Goal: Information Seeking & Learning: Learn about a topic

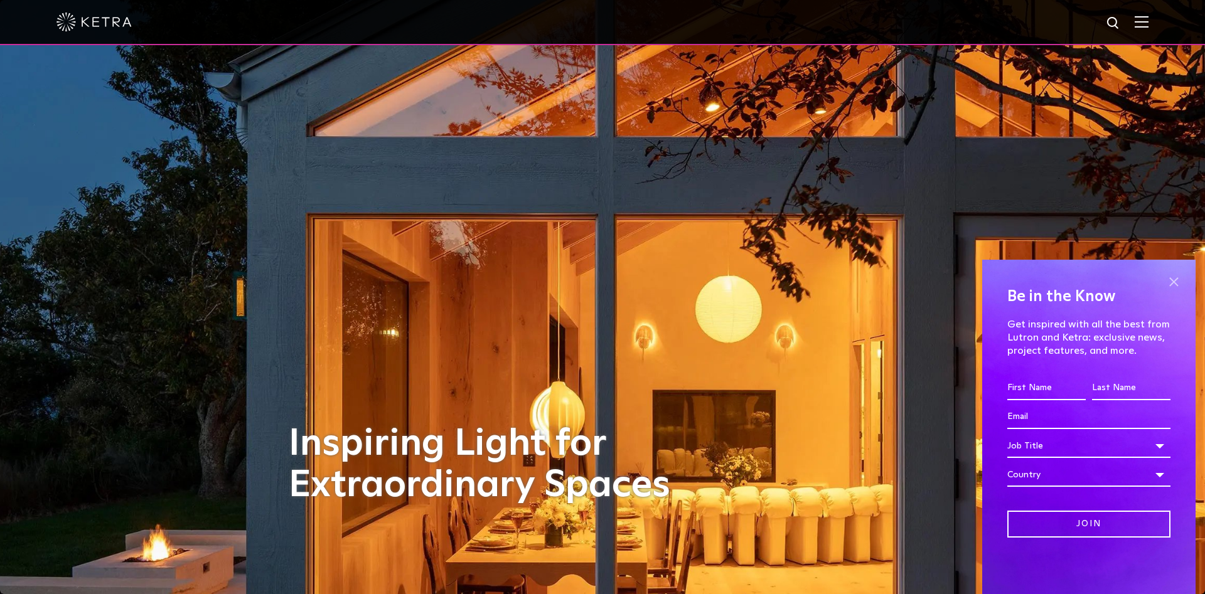
click at [1175, 280] on span at bounding box center [1173, 281] width 19 height 19
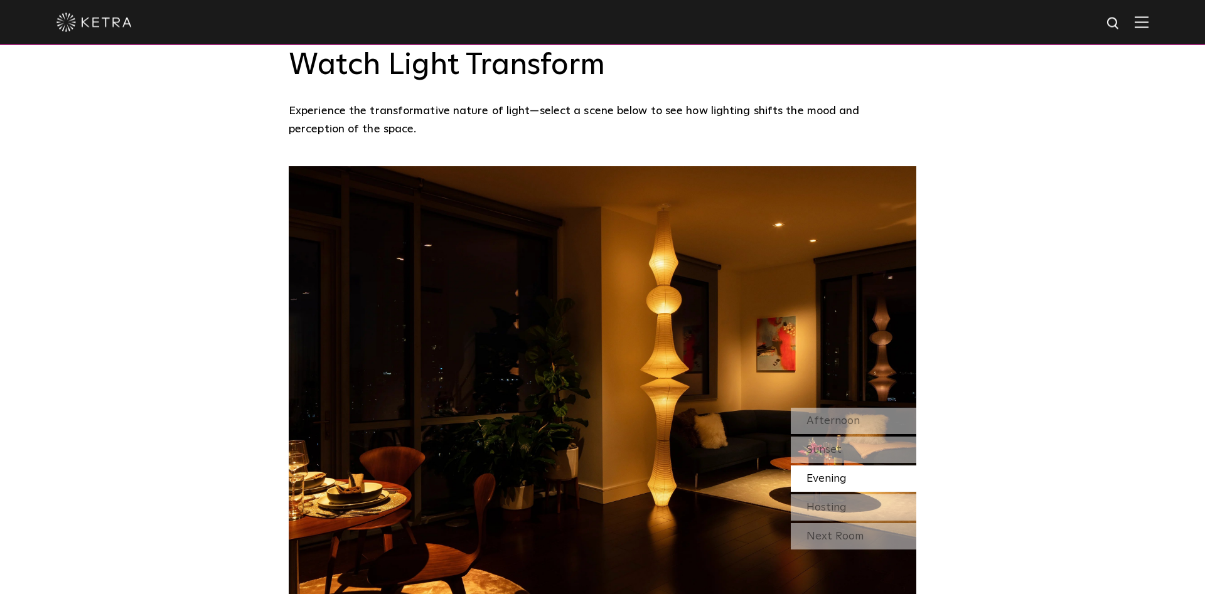
scroll to position [1088, 0]
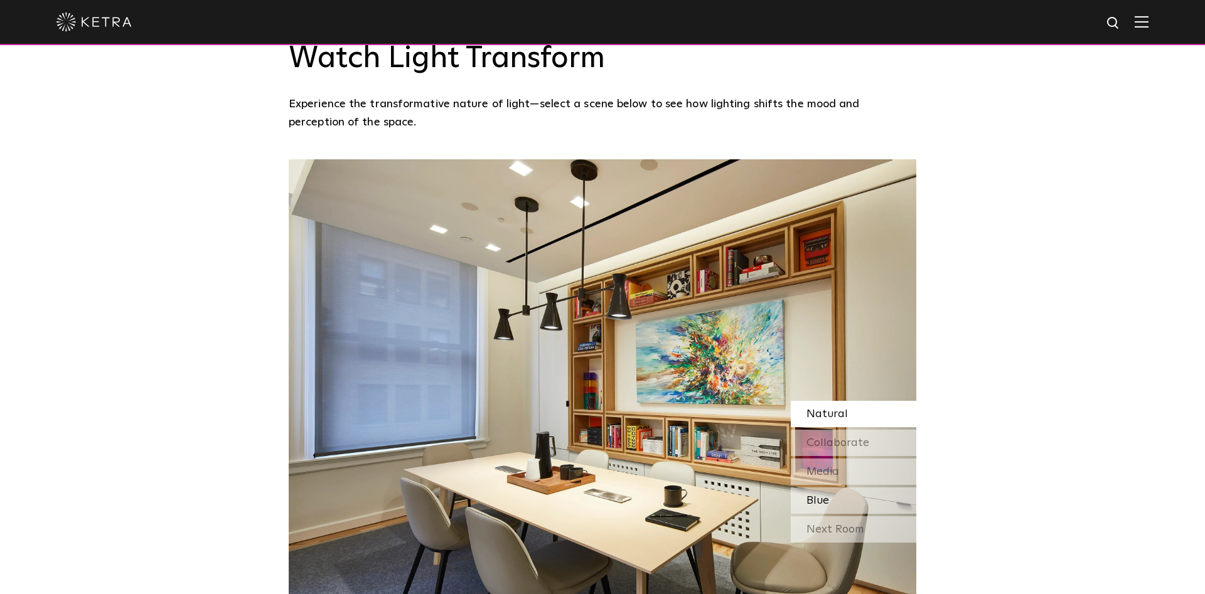
click at [837, 488] on div "Blue" at bounding box center [853, 501] width 125 height 26
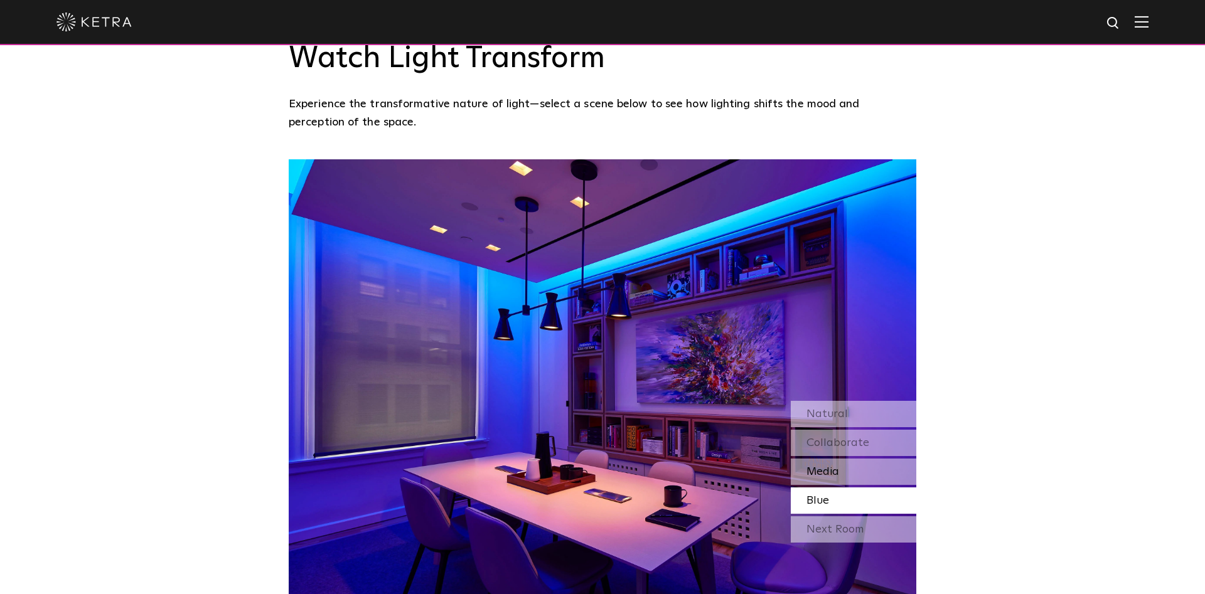
click at [838, 466] on span "Media" at bounding box center [822, 471] width 33 height 11
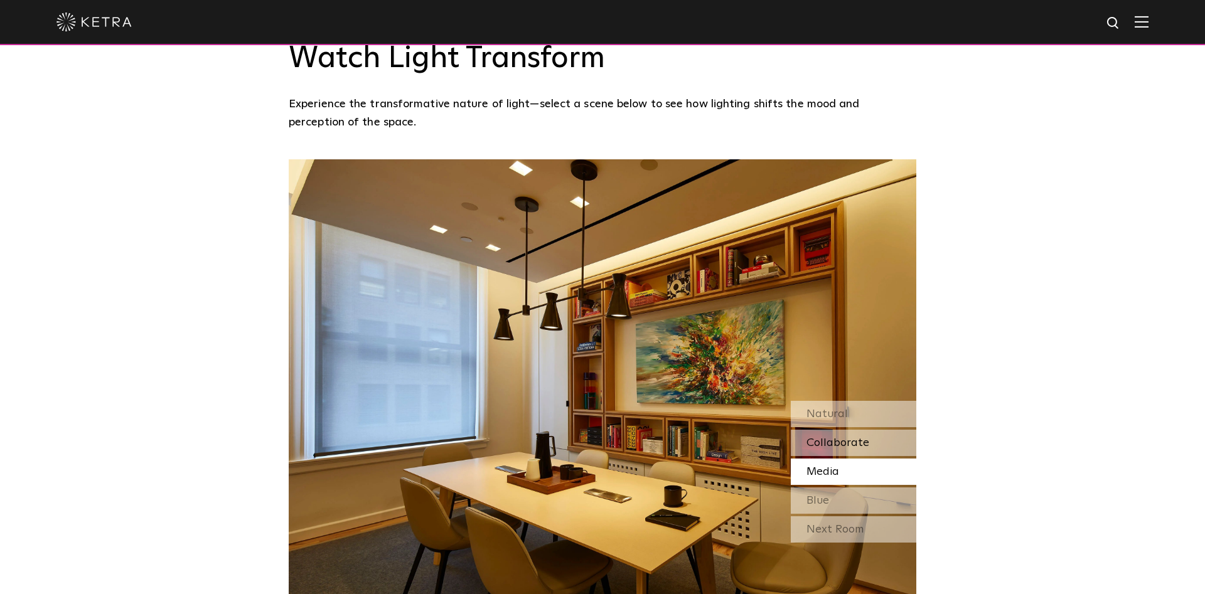
click at [840, 437] on span "Collaborate" at bounding box center [837, 442] width 63 height 11
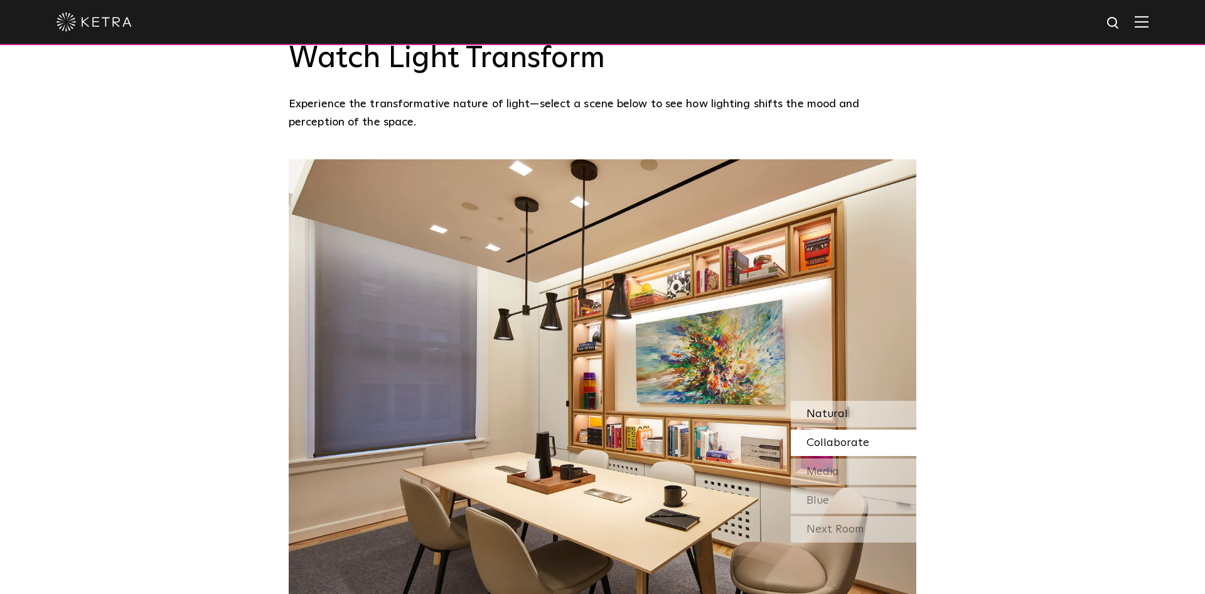
click at [838, 408] on span "Natural" at bounding box center [826, 413] width 41 height 11
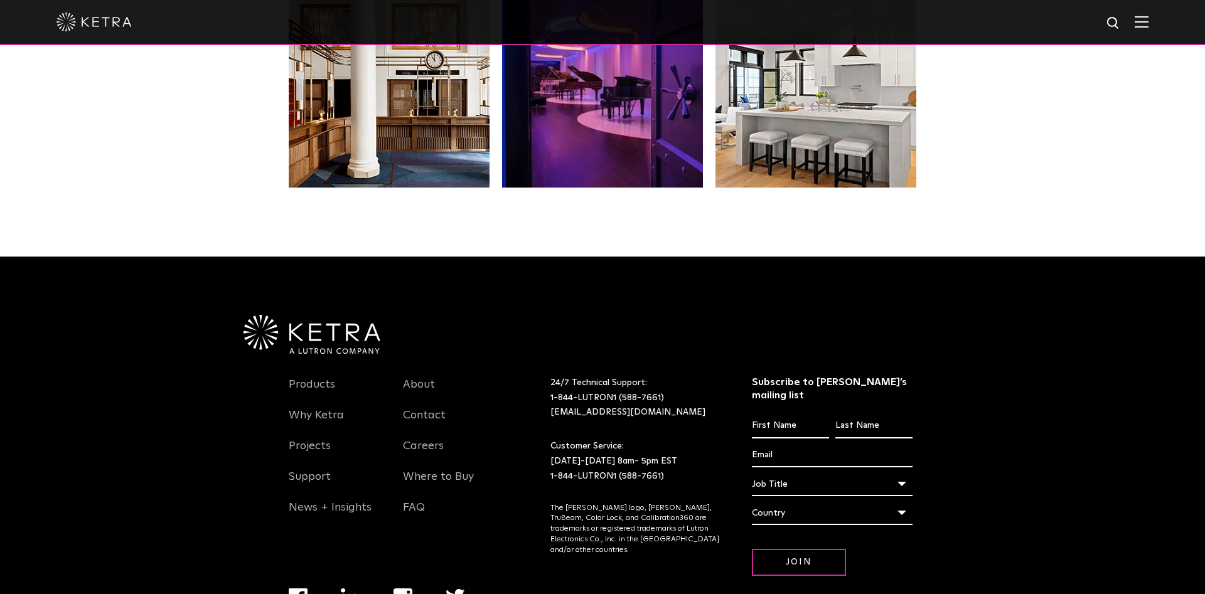
scroll to position [2624, 0]
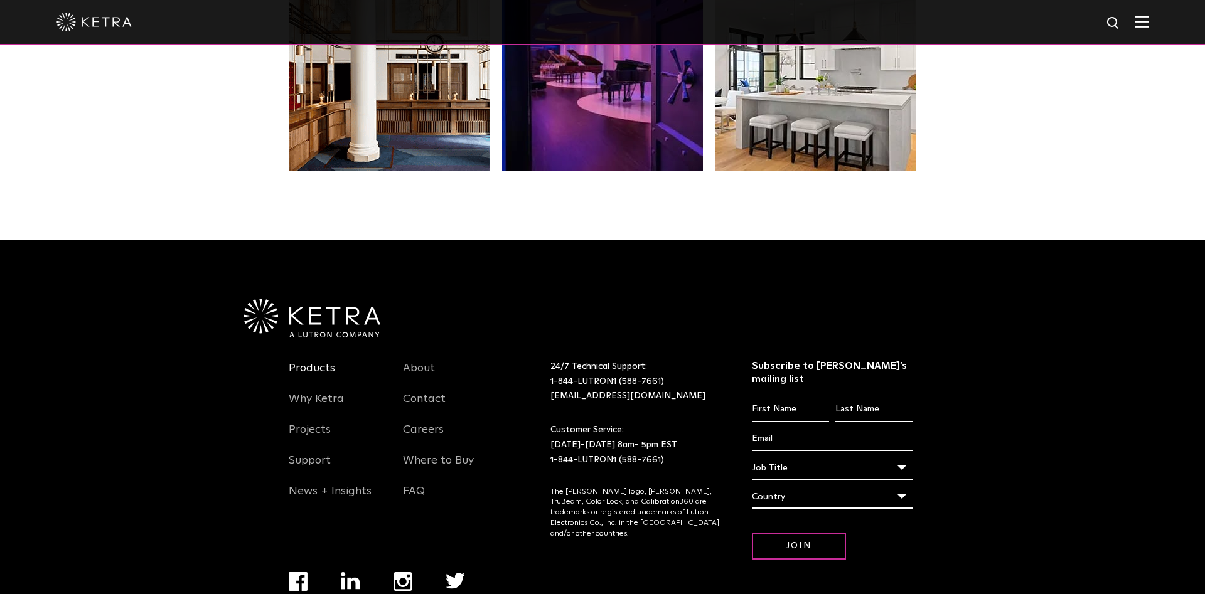
click at [319, 361] on link "Products" at bounding box center [312, 375] width 46 height 29
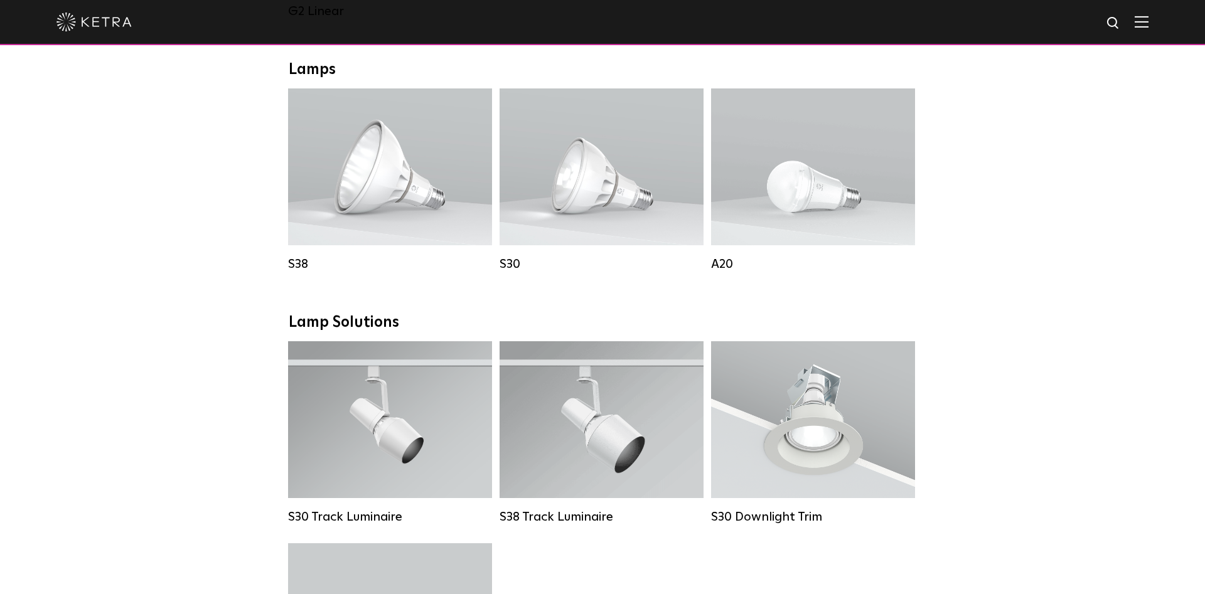
scroll to position [960, 0]
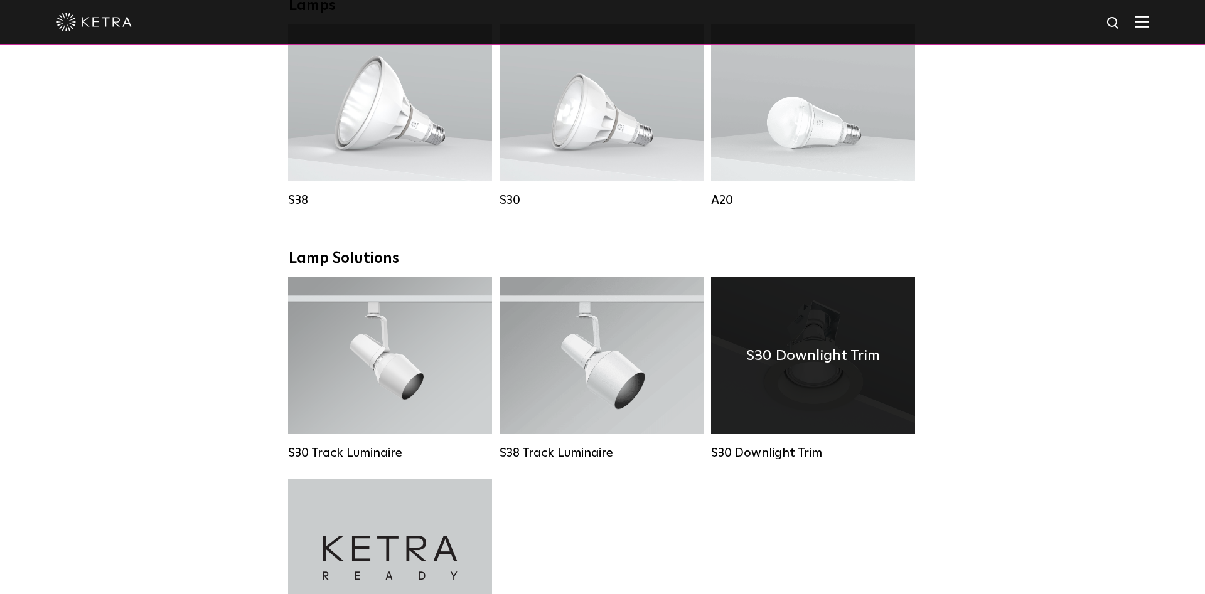
click at [735, 434] on div "S30 Downlight Trim" at bounding box center [813, 355] width 204 height 157
click at [783, 368] on h4 "S30 Downlight Trim" at bounding box center [813, 356] width 134 height 24
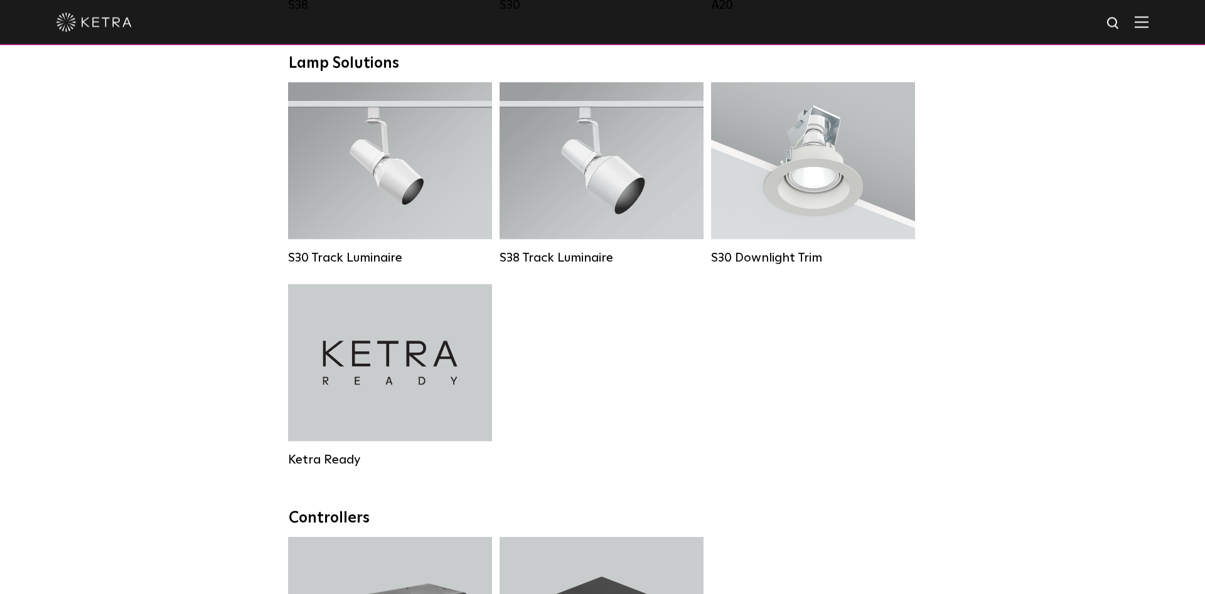
scroll to position [1152, 0]
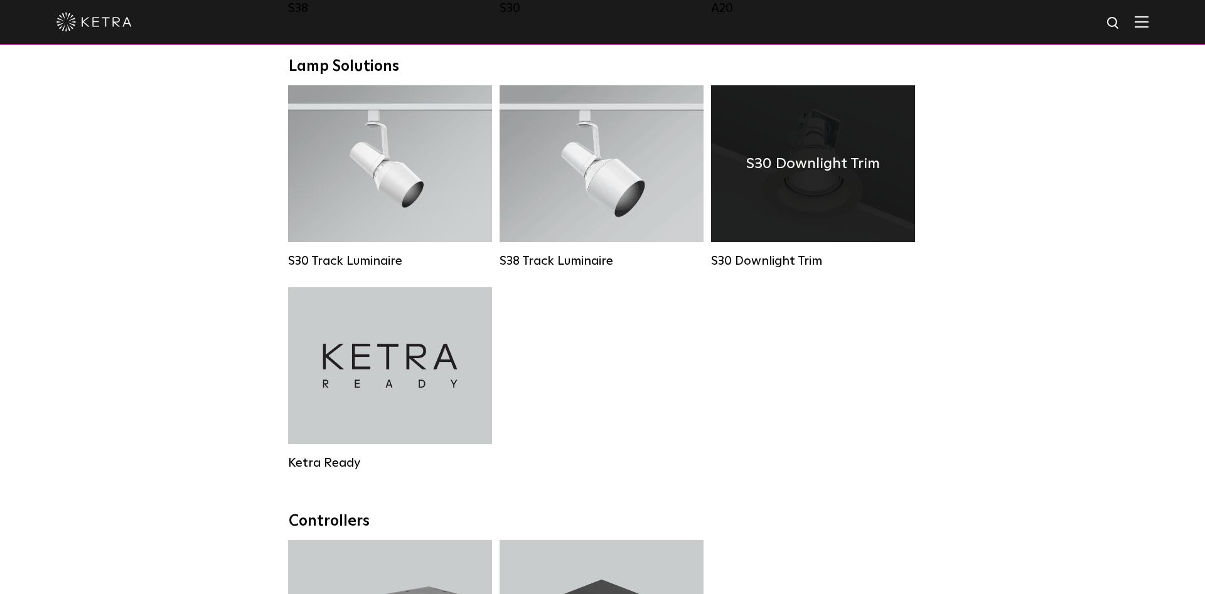
click at [844, 200] on div "S30 Downlight Trim" at bounding box center [813, 163] width 204 height 157
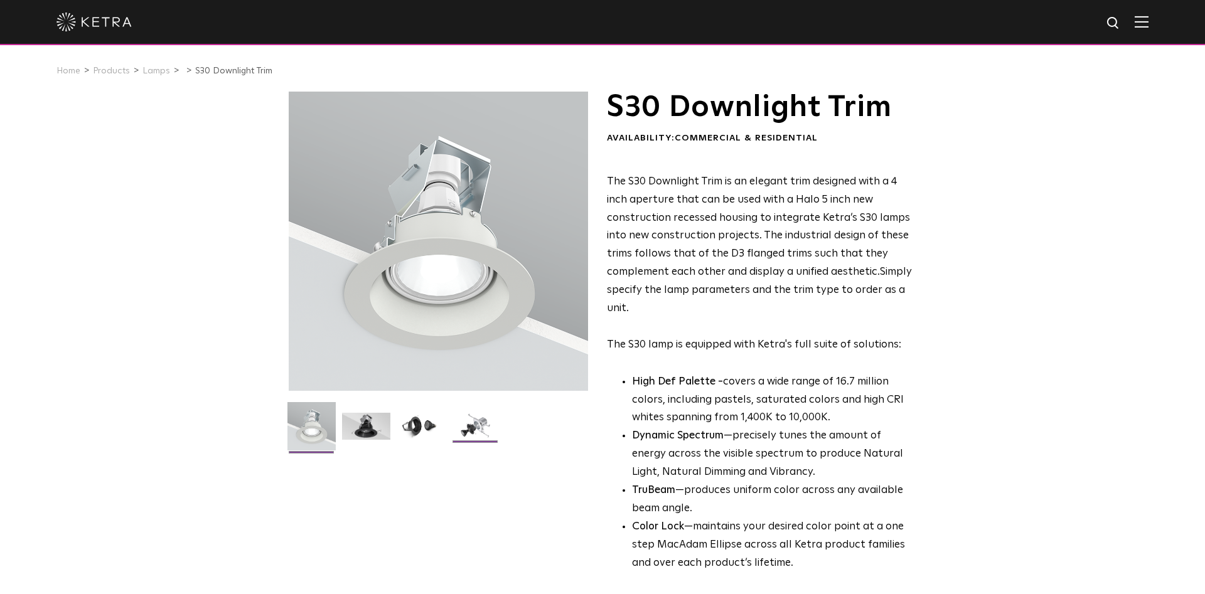
click at [479, 429] on img at bounding box center [475, 431] width 48 height 36
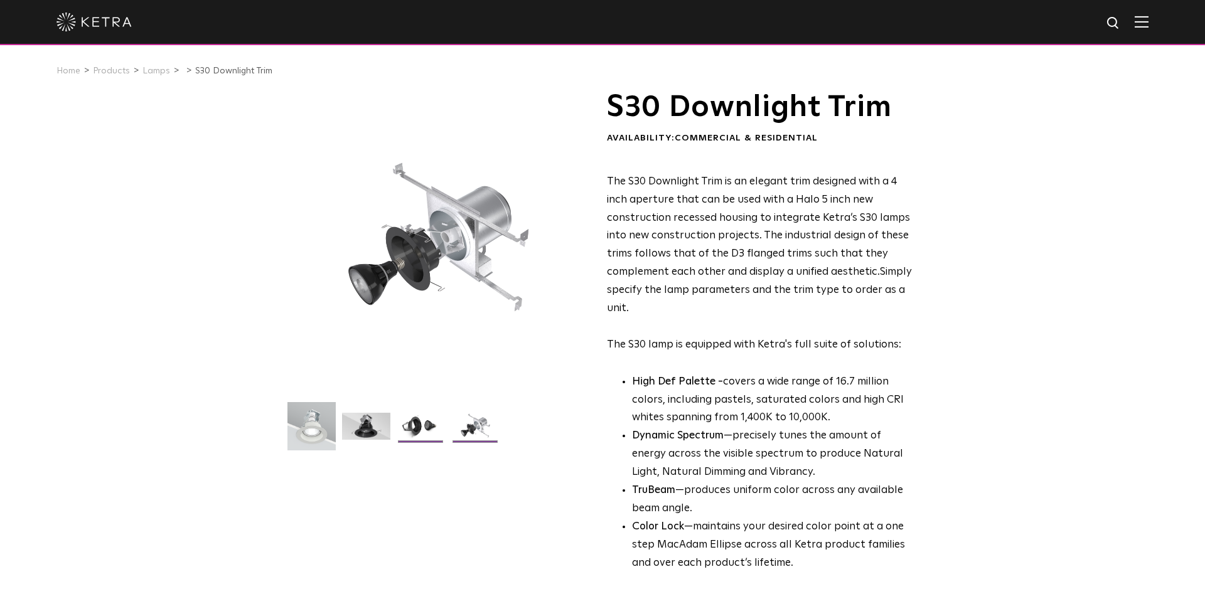
click at [422, 429] on img at bounding box center [421, 431] width 48 height 36
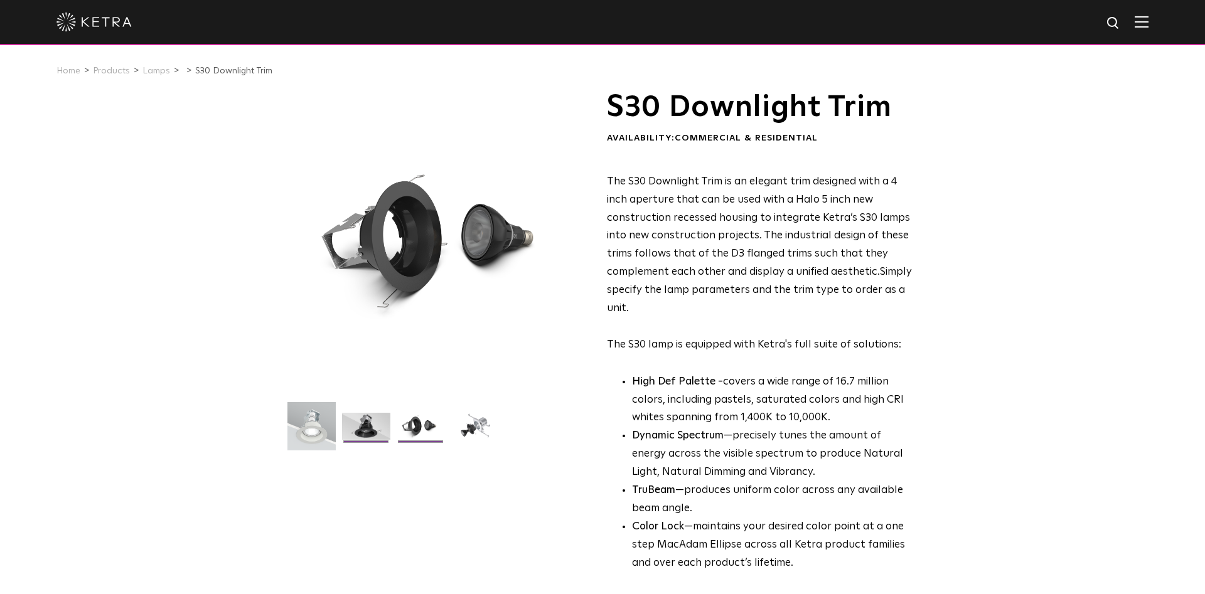
click at [371, 428] on img at bounding box center [366, 431] width 48 height 36
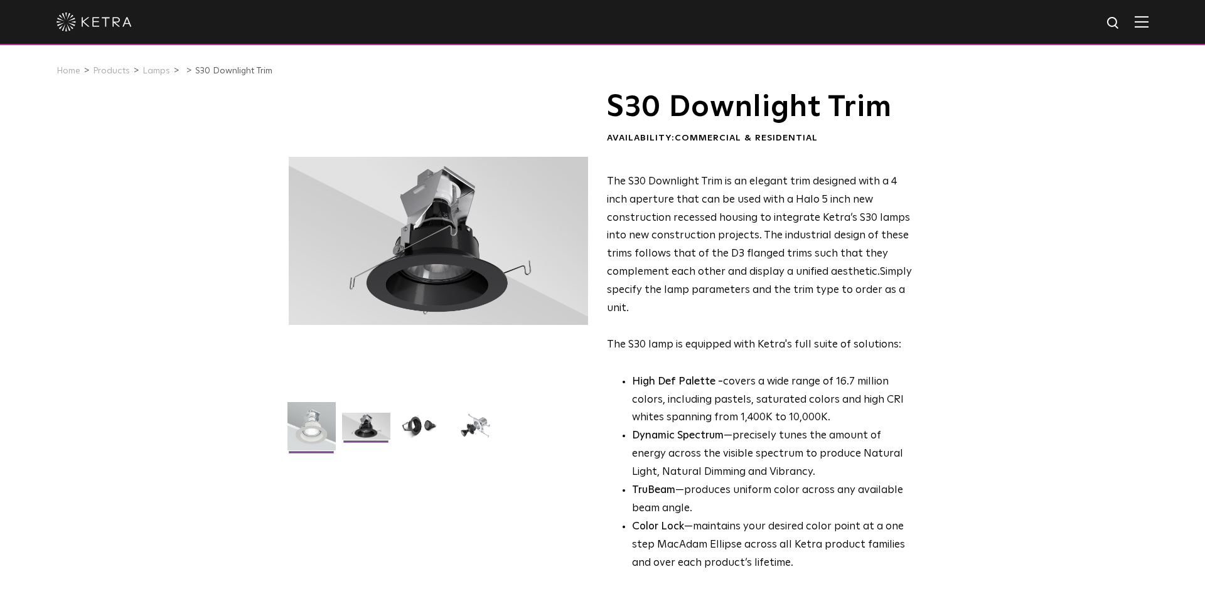
click at [309, 426] on img at bounding box center [311, 431] width 48 height 58
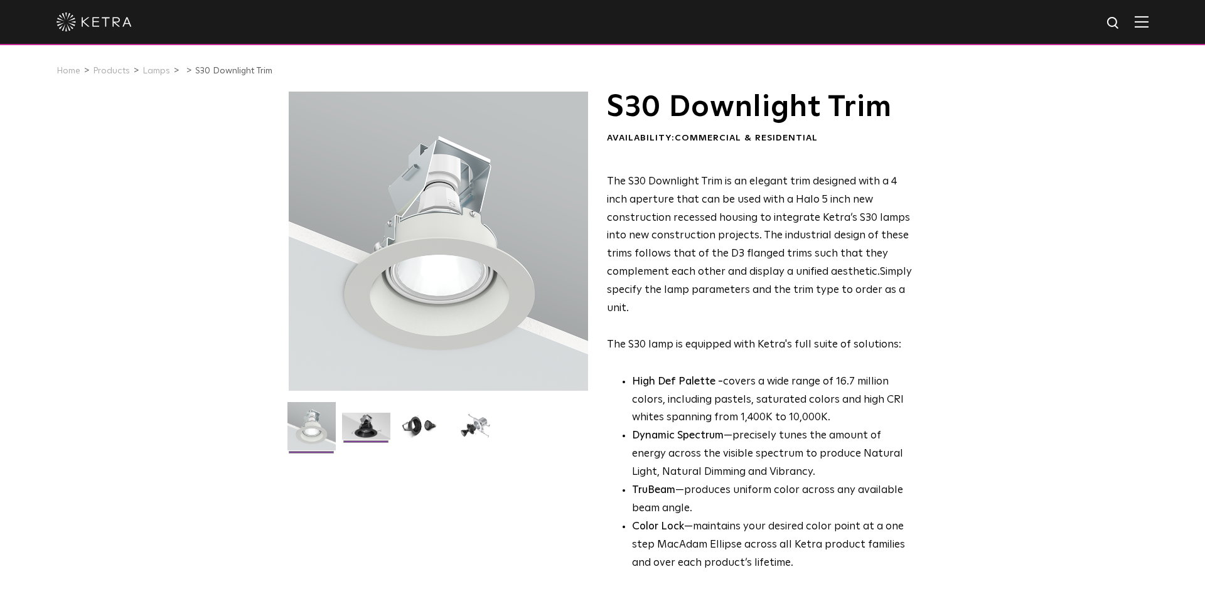
click at [357, 426] on img at bounding box center [366, 431] width 48 height 36
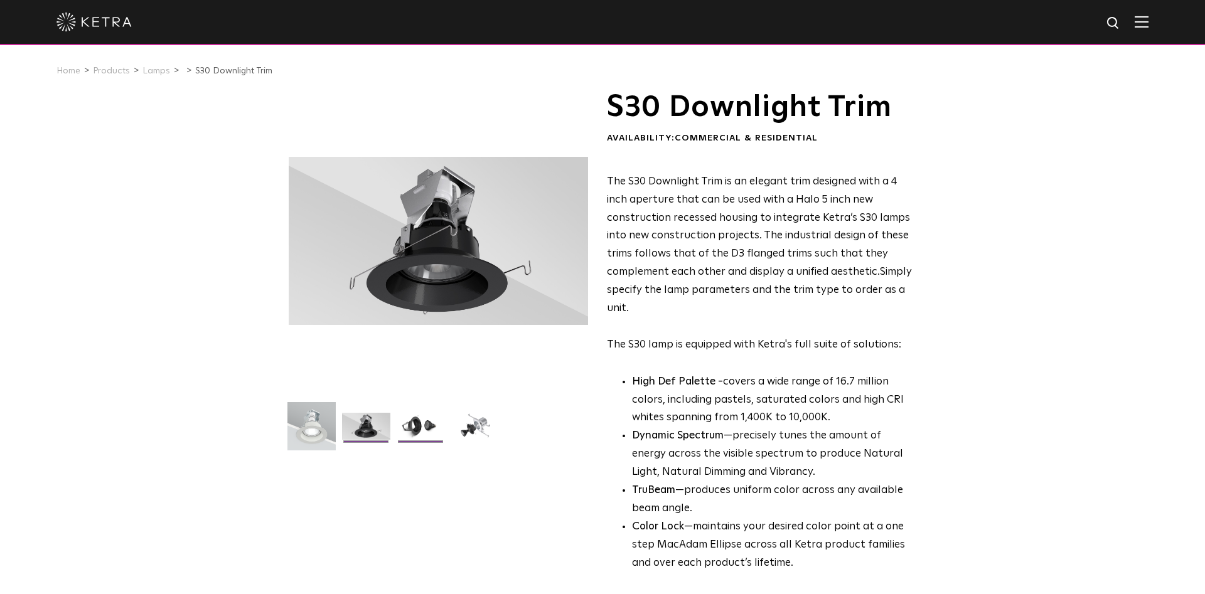
click at [406, 426] on img at bounding box center [421, 431] width 48 height 36
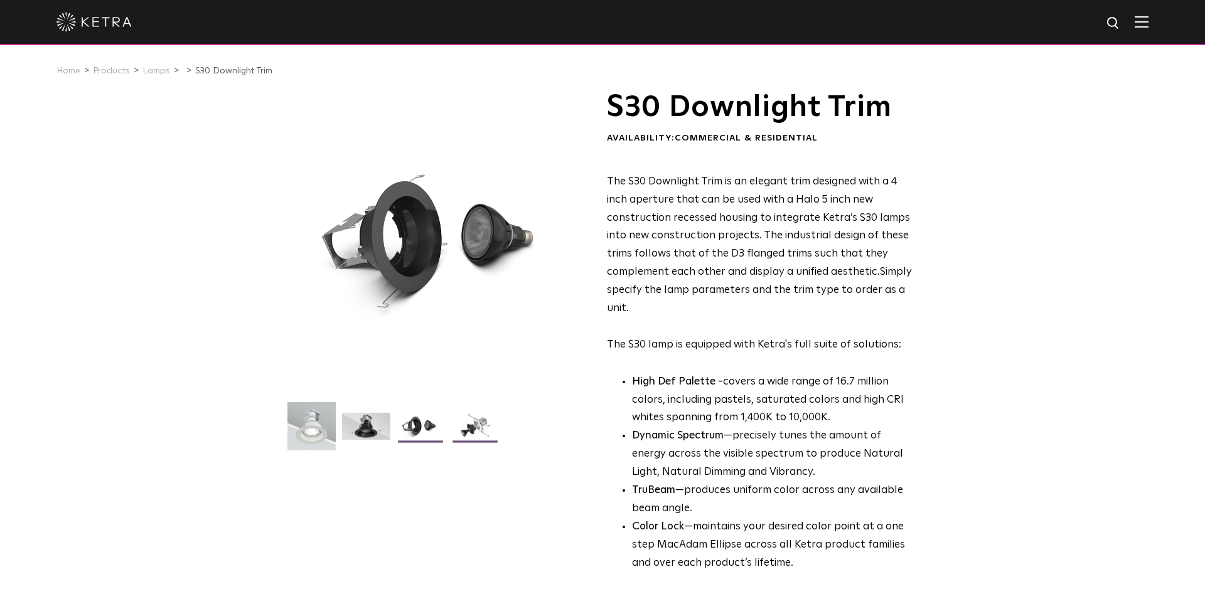
click at [462, 426] on img at bounding box center [475, 431] width 48 height 36
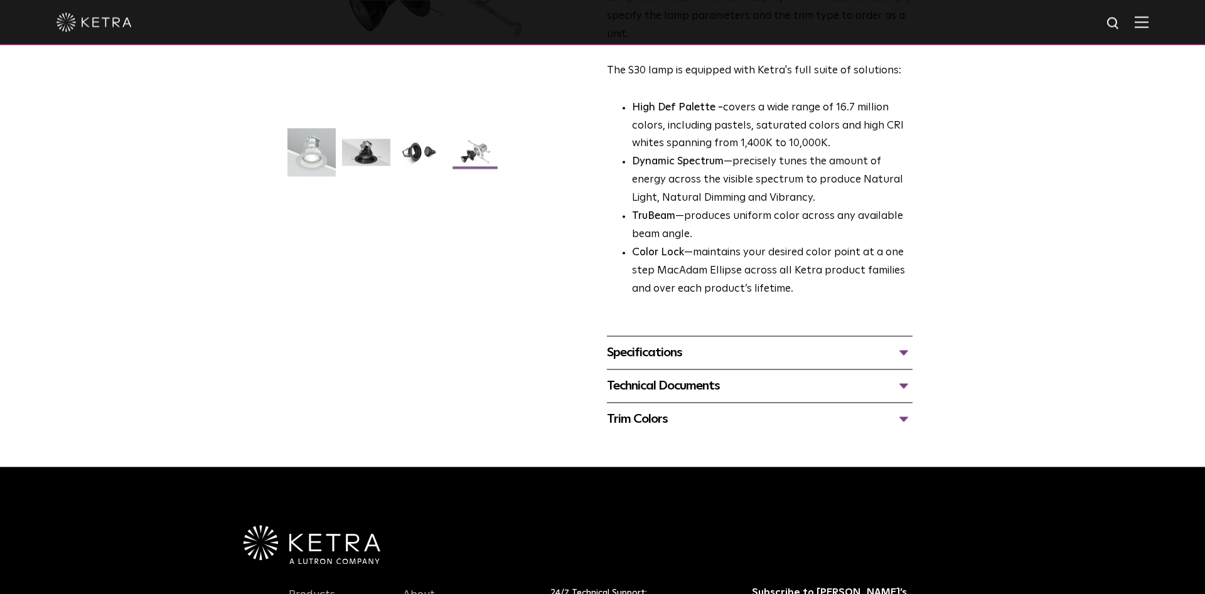
scroll to position [256, 0]
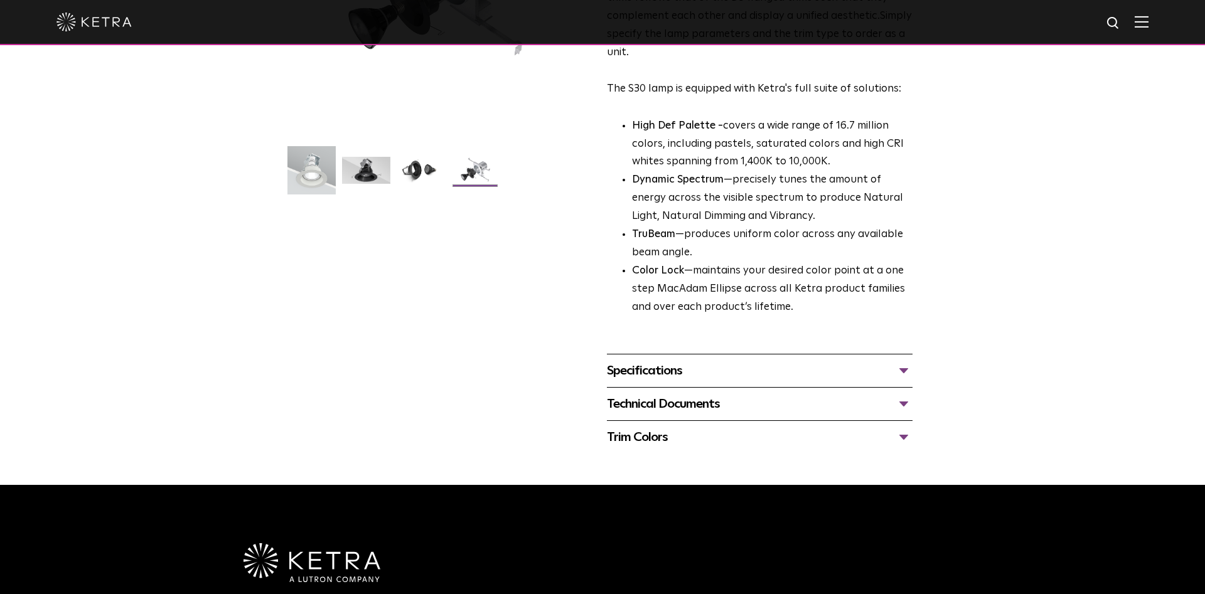
click at [905, 373] on div "Specifications" at bounding box center [760, 371] width 306 height 20
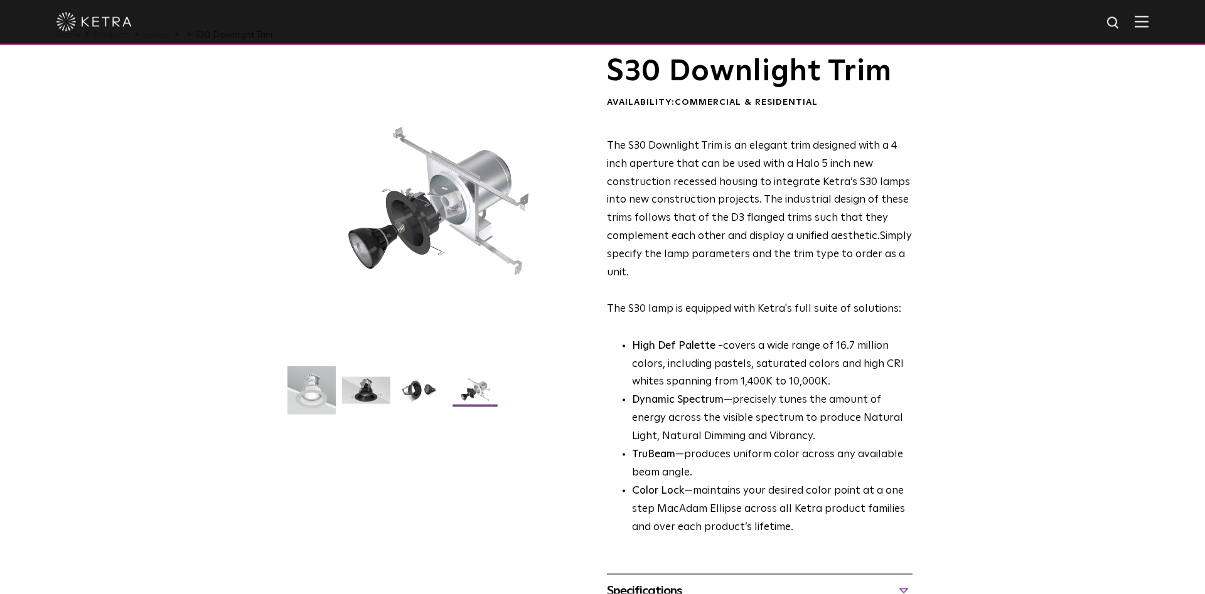
scroll to position [64, 0]
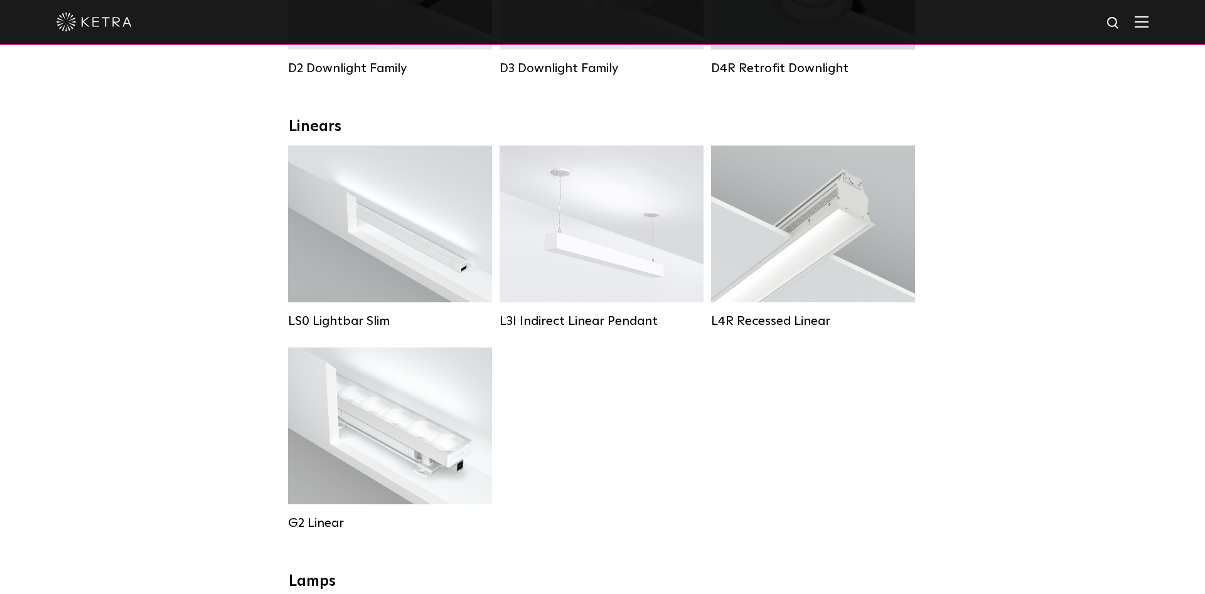
scroll to position [128, 0]
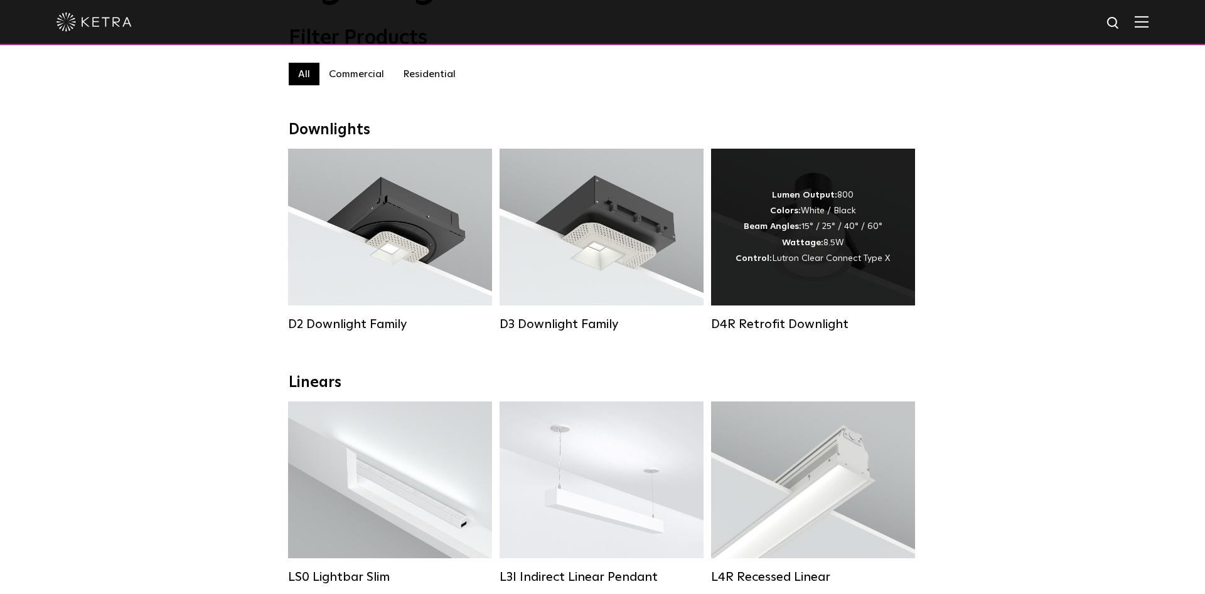
click at [771, 253] on div "Lumen Output: 800 Colors: White / Black Beam Angles: 15° / 25° / 40° / 60° Watt…" at bounding box center [812, 227] width 154 height 79
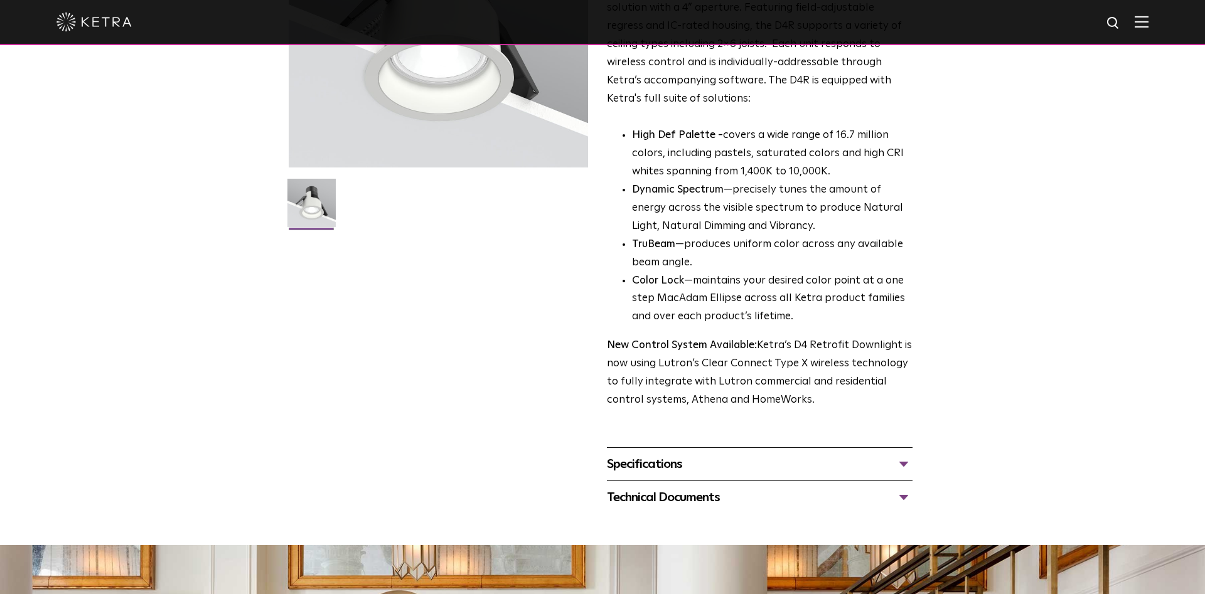
scroll to position [384, 0]
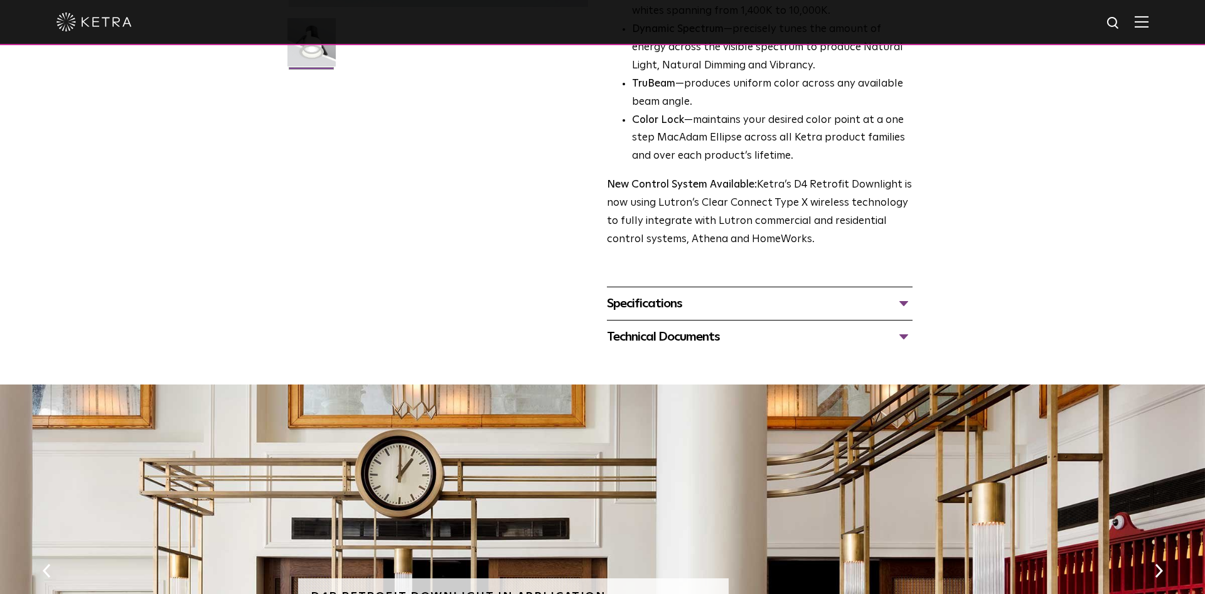
click at [905, 307] on div "Specifications" at bounding box center [760, 304] width 306 height 20
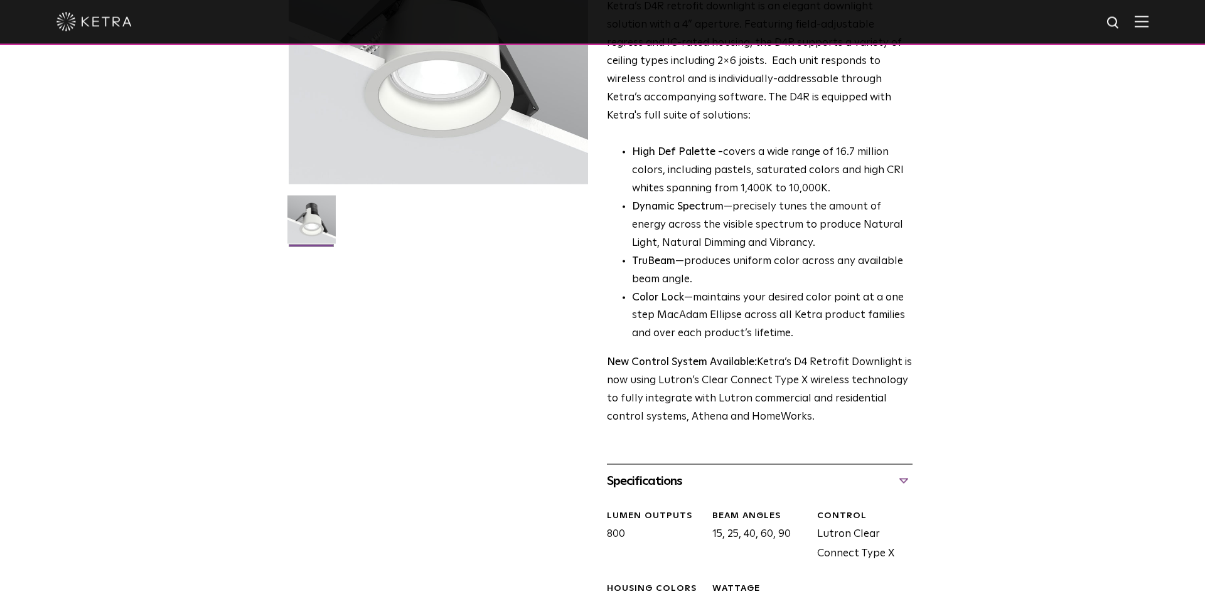
scroll to position [64, 0]
